Goal: Task Accomplishment & Management: Complete application form

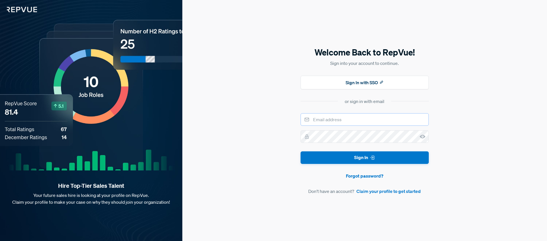
click at [360, 121] on input "email" at bounding box center [365, 119] width 128 height 13
type input "[EMAIL_ADDRESS]"
type input "[EMAIL_ADDRESS][DOMAIN_NAME]"
click at [405, 192] on link "Claim your profile to get started" at bounding box center [389, 191] width 64 height 7
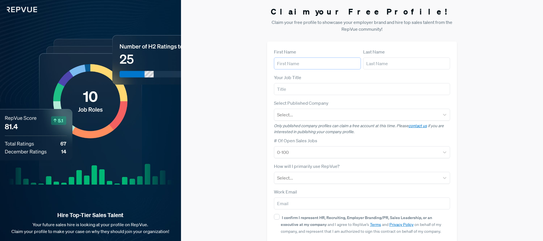
click at [301, 62] on input "text" at bounding box center [317, 64] width 87 height 12
type input "[PERSON_NAME]"
type input "SDR"
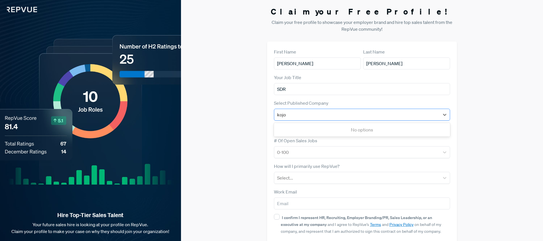
click at [279, 111] on input "kojo" at bounding box center [282, 114] width 10 height 7
type input "Kojo"
click at [296, 111] on div at bounding box center [357, 115] width 160 height 8
click at [296, 114] on div at bounding box center [357, 115] width 160 height 8
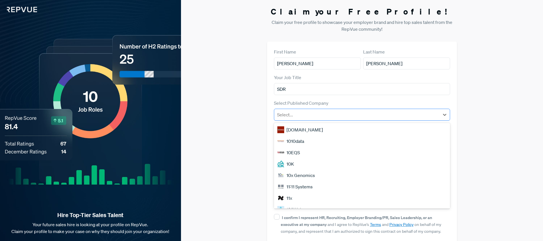
click at [299, 115] on div at bounding box center [357, 115] width 160 height 8
click at [300, 115] on div at bounding box center [357, 115] width 160 height 8
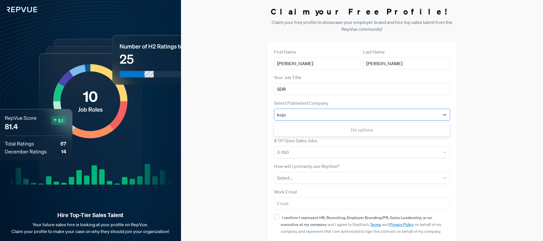
type input "koj"
click at [336, 131] on div "Kojo" at bounding box center [362, 129] width 176 height 11
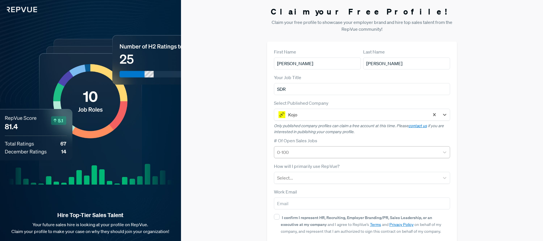
click at [329, 148] on div at bounding box center [357, 152] width 160 height 8
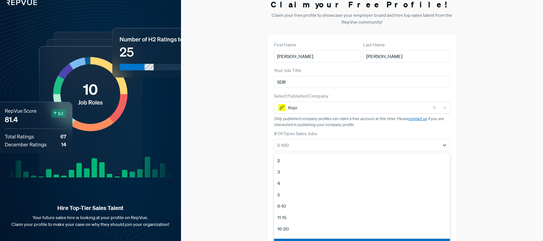
scroll to position [54, 0]
click at [298, 209] on div "51-100" at bounding box center [362, 209] width 176 height 11
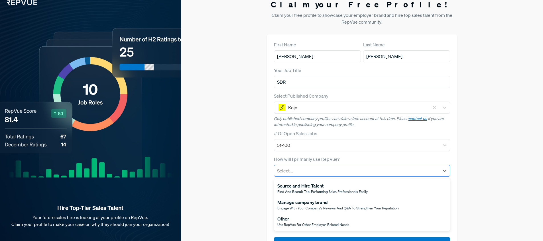
click at [323, 167] on div at bounding box center [357, 171] width 160 height 8
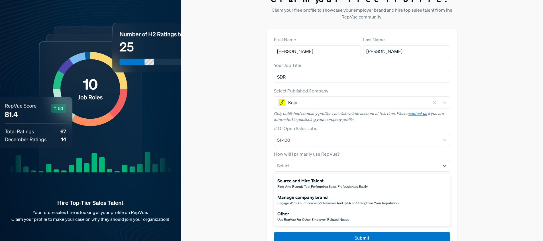
scroll to position [29, 0]
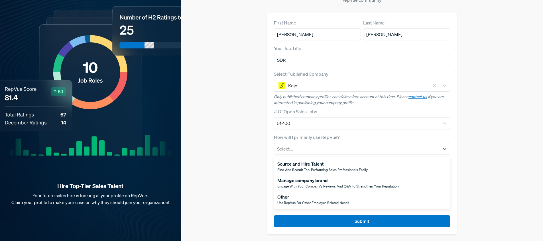
click at [382, 180] on div "Manage company brand" at bounding box center [337, 180] width 121 height 7
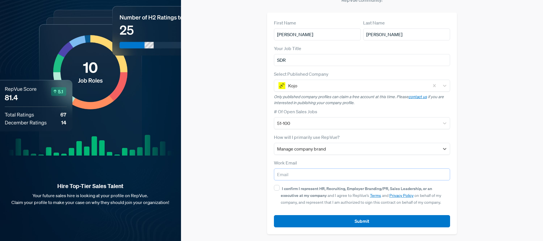
click at [293, 174] on input "email" at bounding box center [362, 175] width 176 height 12
